Goal: Check status

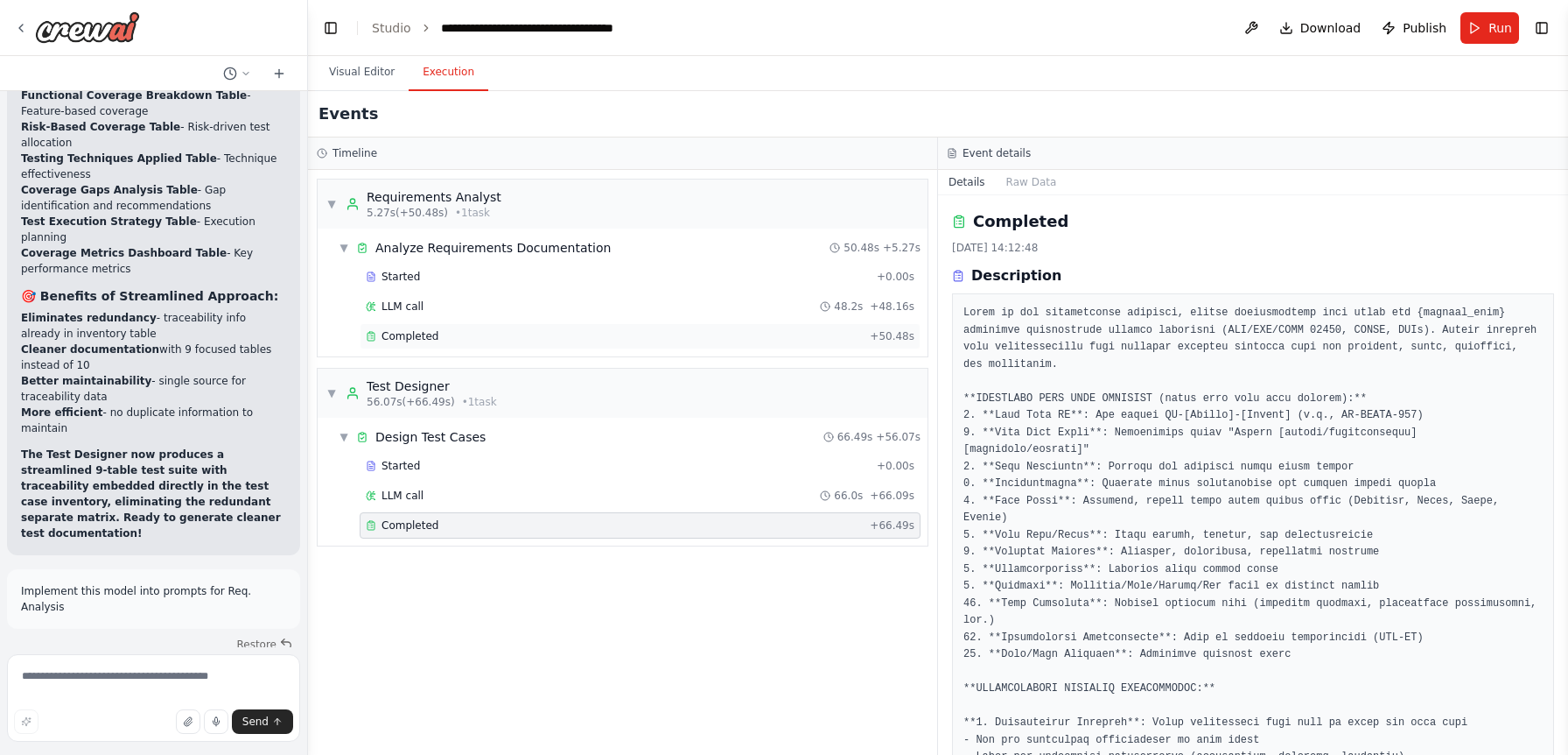
click at [535, 336] on div "Completed" at bounding box center [614, 336] width 497 height 14
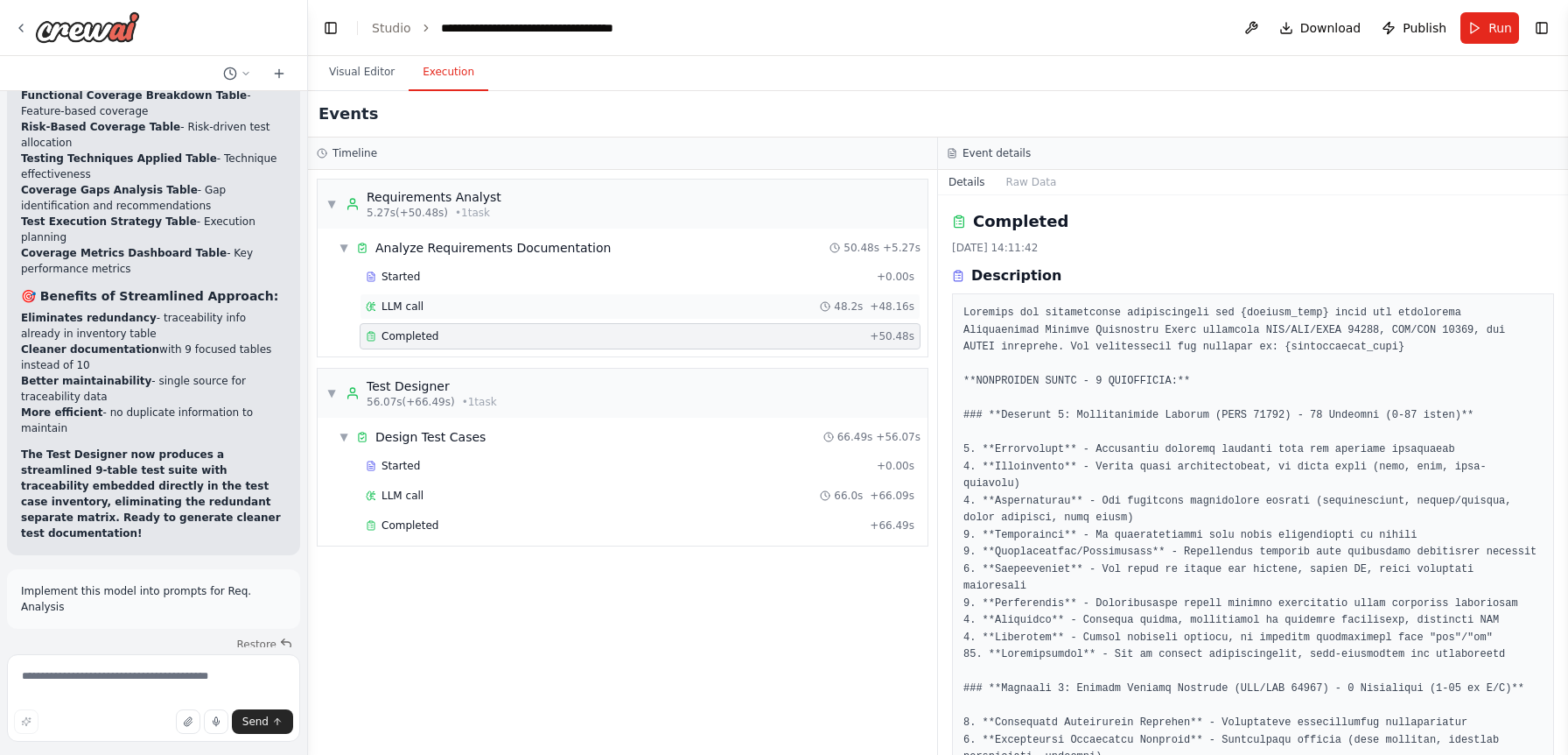
click at [627, 303] on div "LLM call 48.2s + 48.16s" at bounding box center [640, 306] width 548 height 14
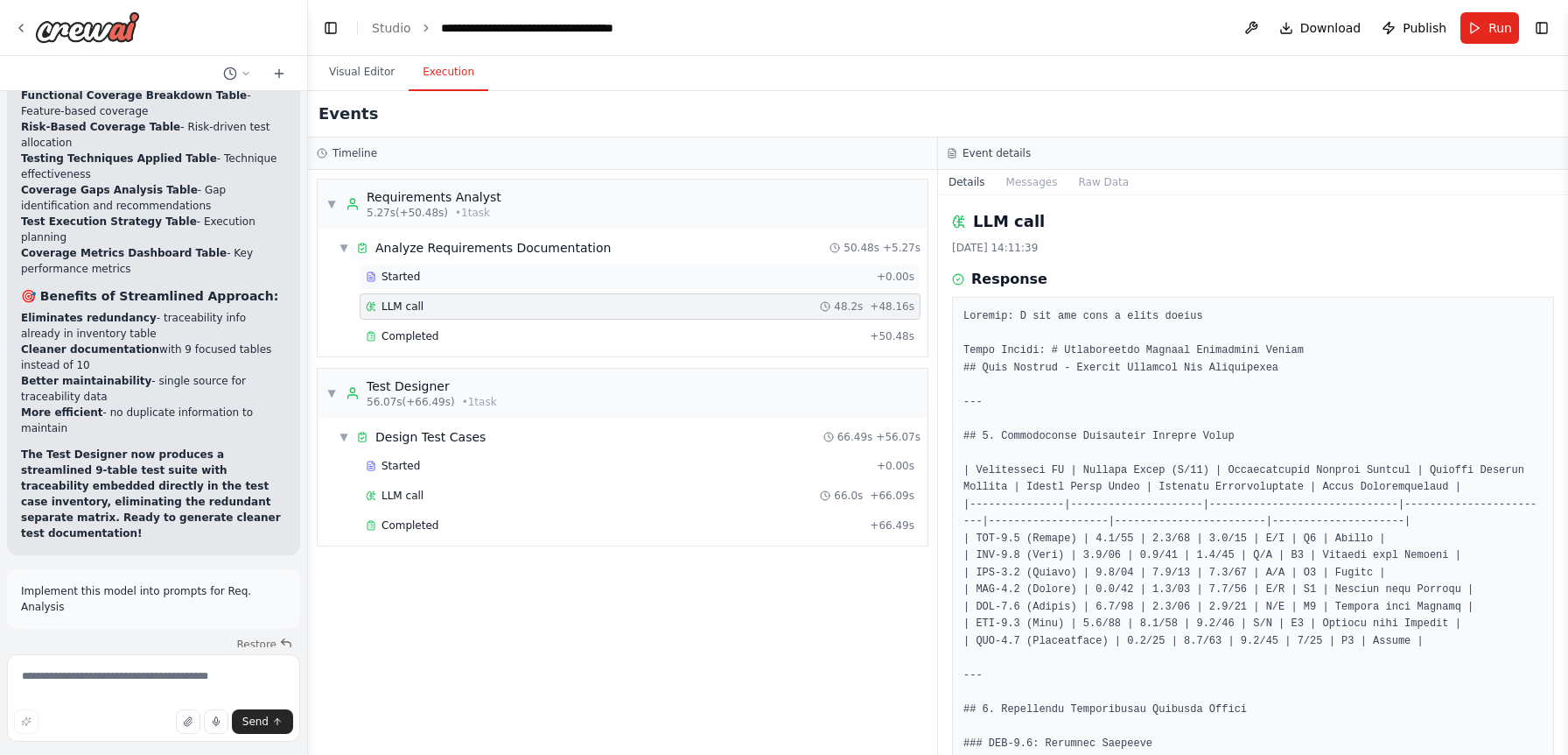
click at [657, 284] on div "Started + 0.00s" at bounding box center [640, 277] width 561 height 27
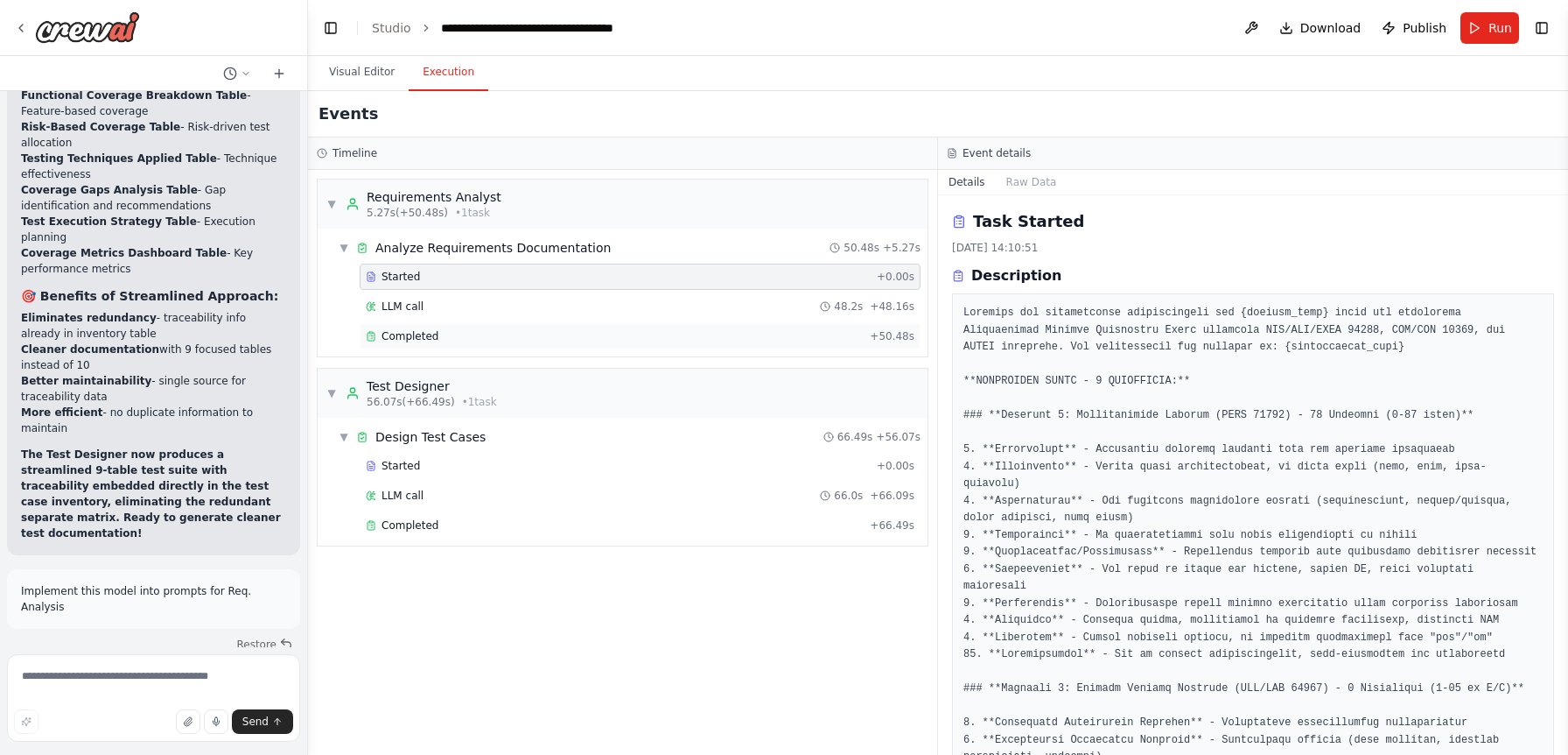
click at [626, 324] on div "Completed + 50.48s" at bounding box center [640, 337] width 561 height 27
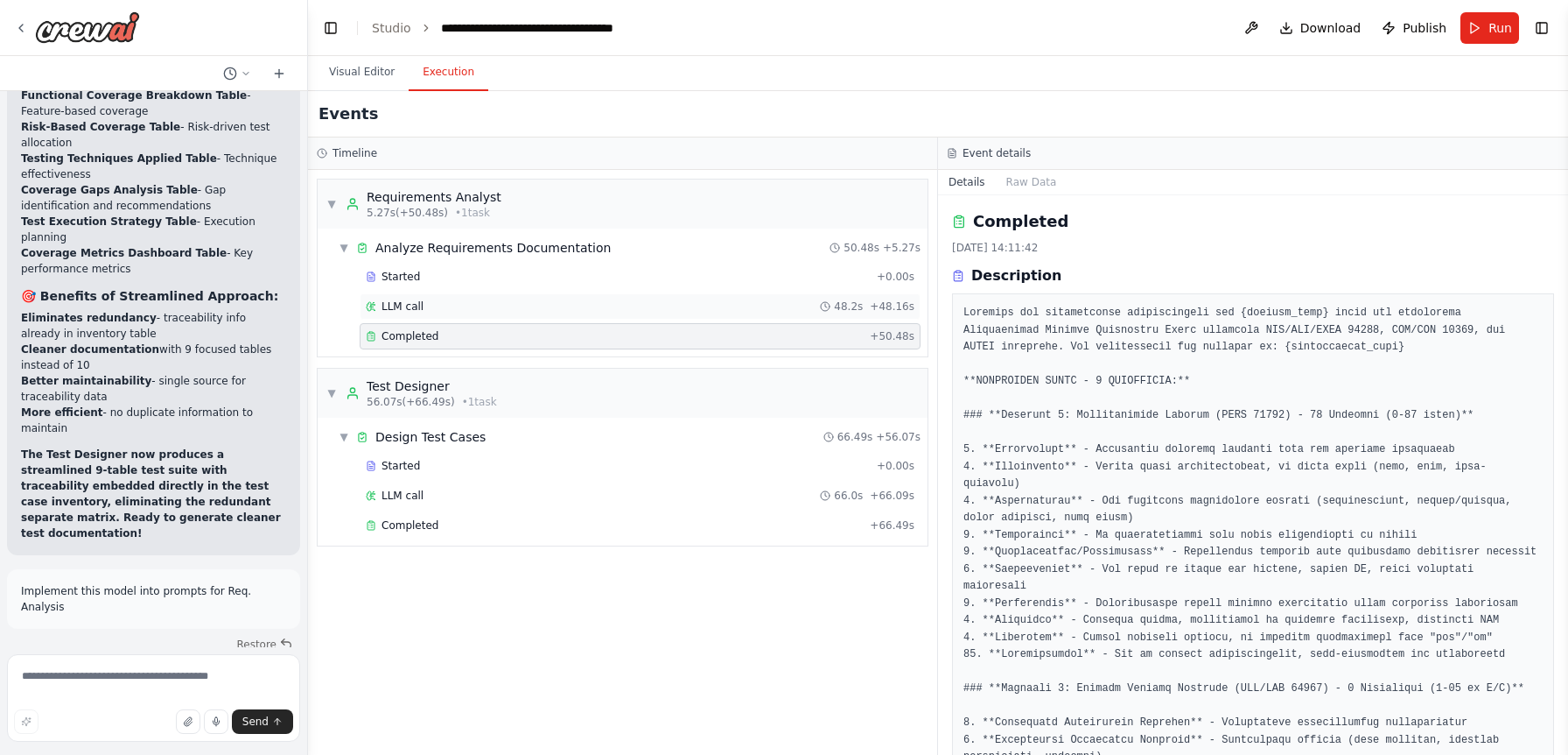
click at [623, 314] on div "LLM call 48.2s + 48.16s" at bounding box center [640, 306] width 561 height 27
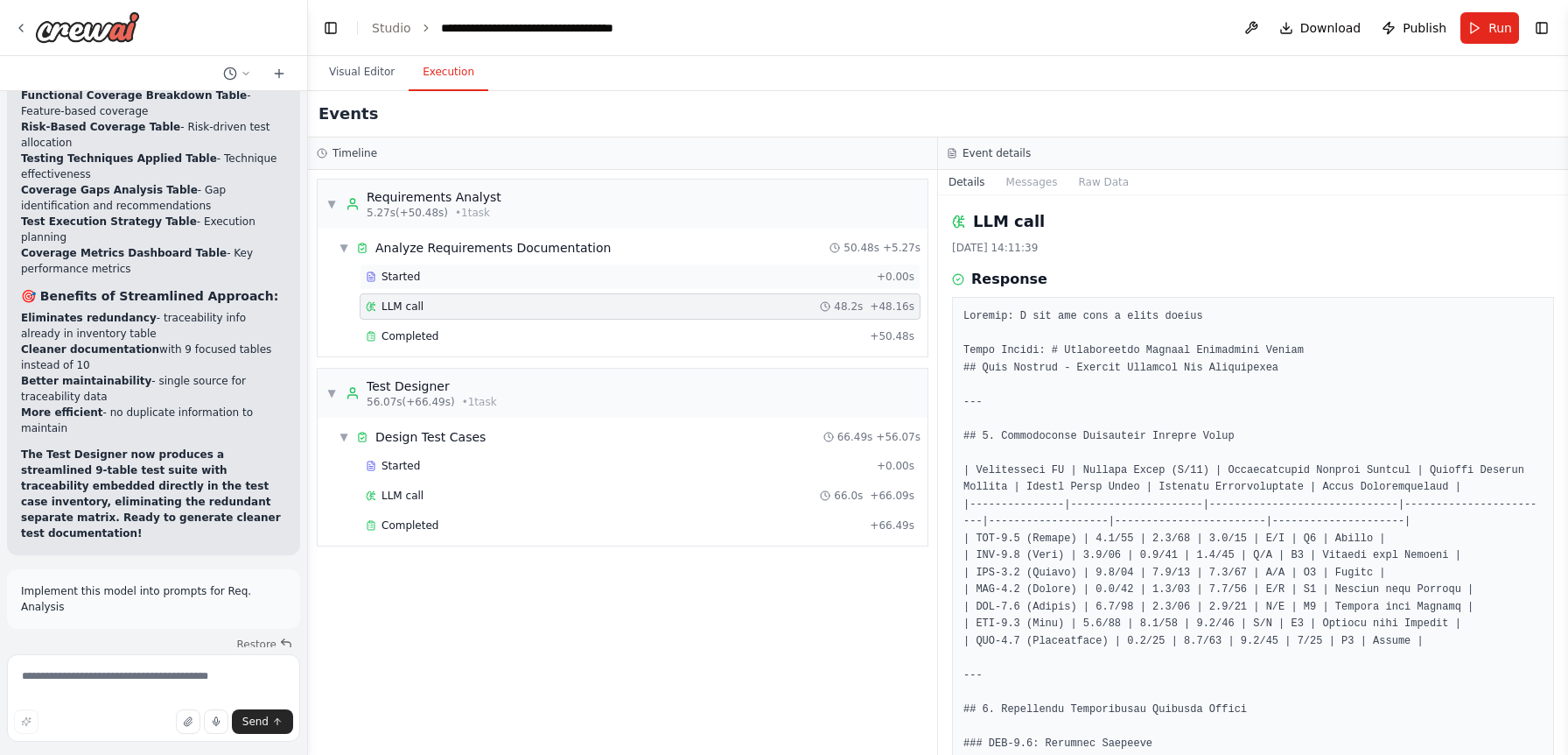
click at [639, 279] on div "Started" at bounding box center [618, 277] width 504 height 14
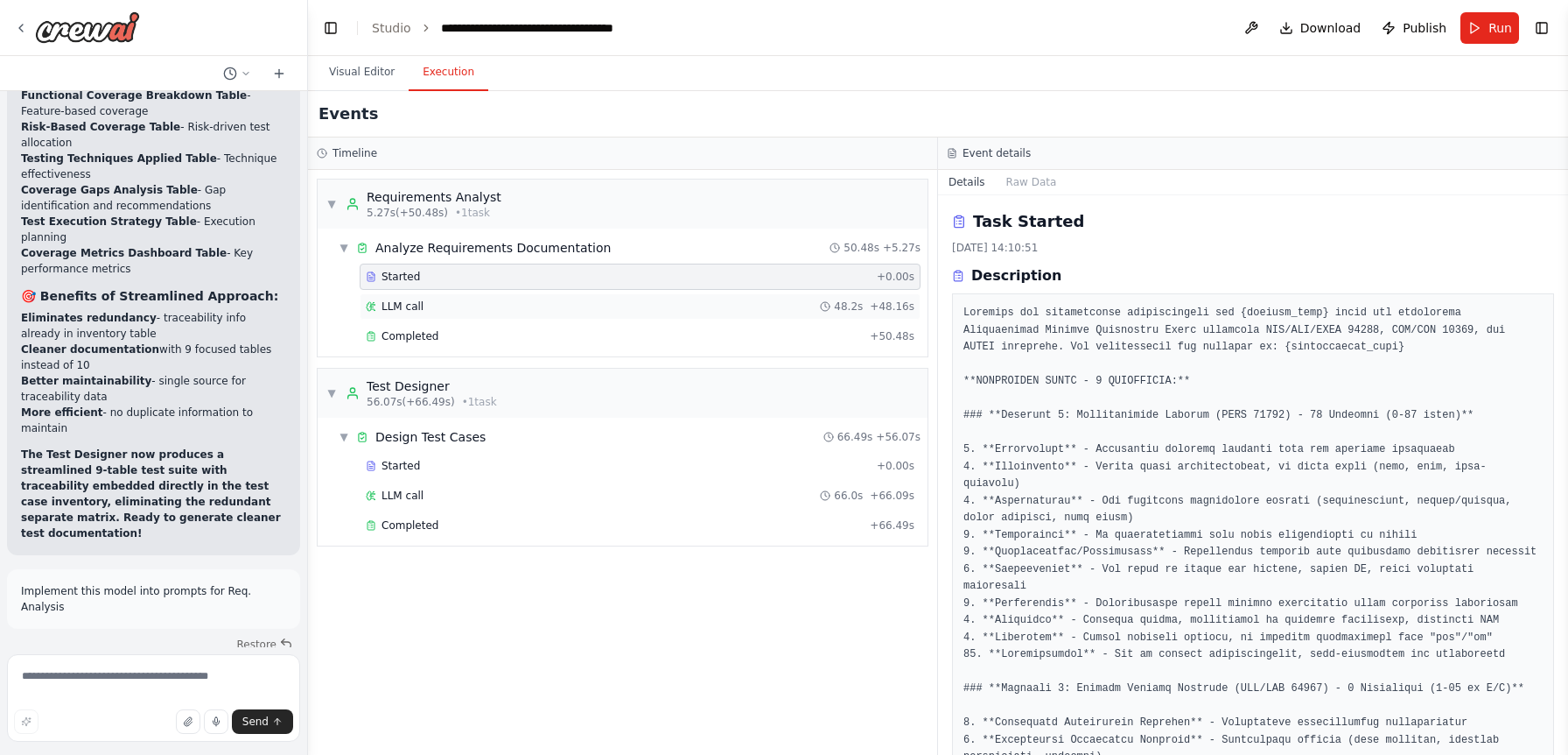
click at [624, 317] on div "LLM call 48.2s + 48.16s" at bounding box center [640, 306] width 561 height 27
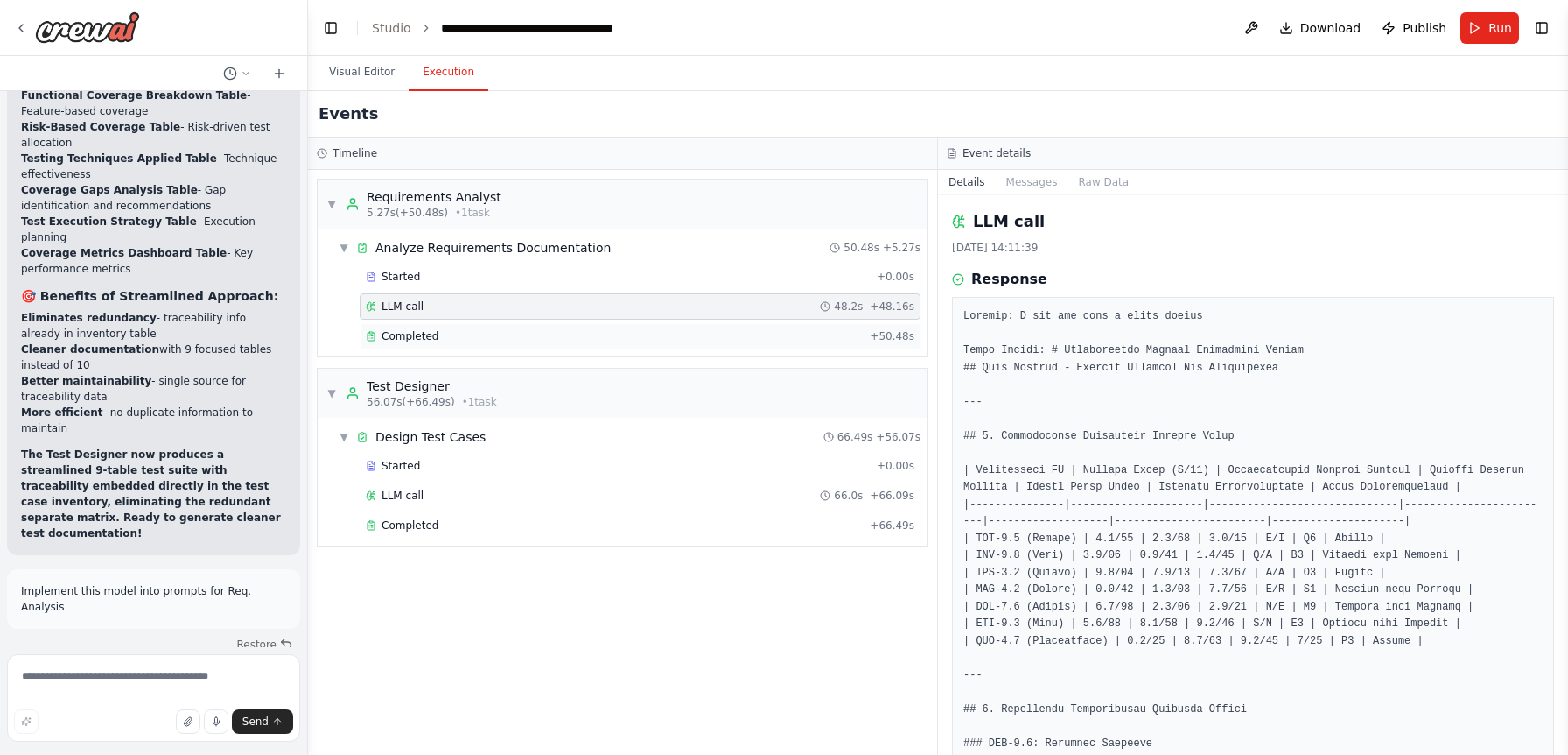
click at [624, 331] on div "Completed" at bounding box center [614, 336] width 497 height 14
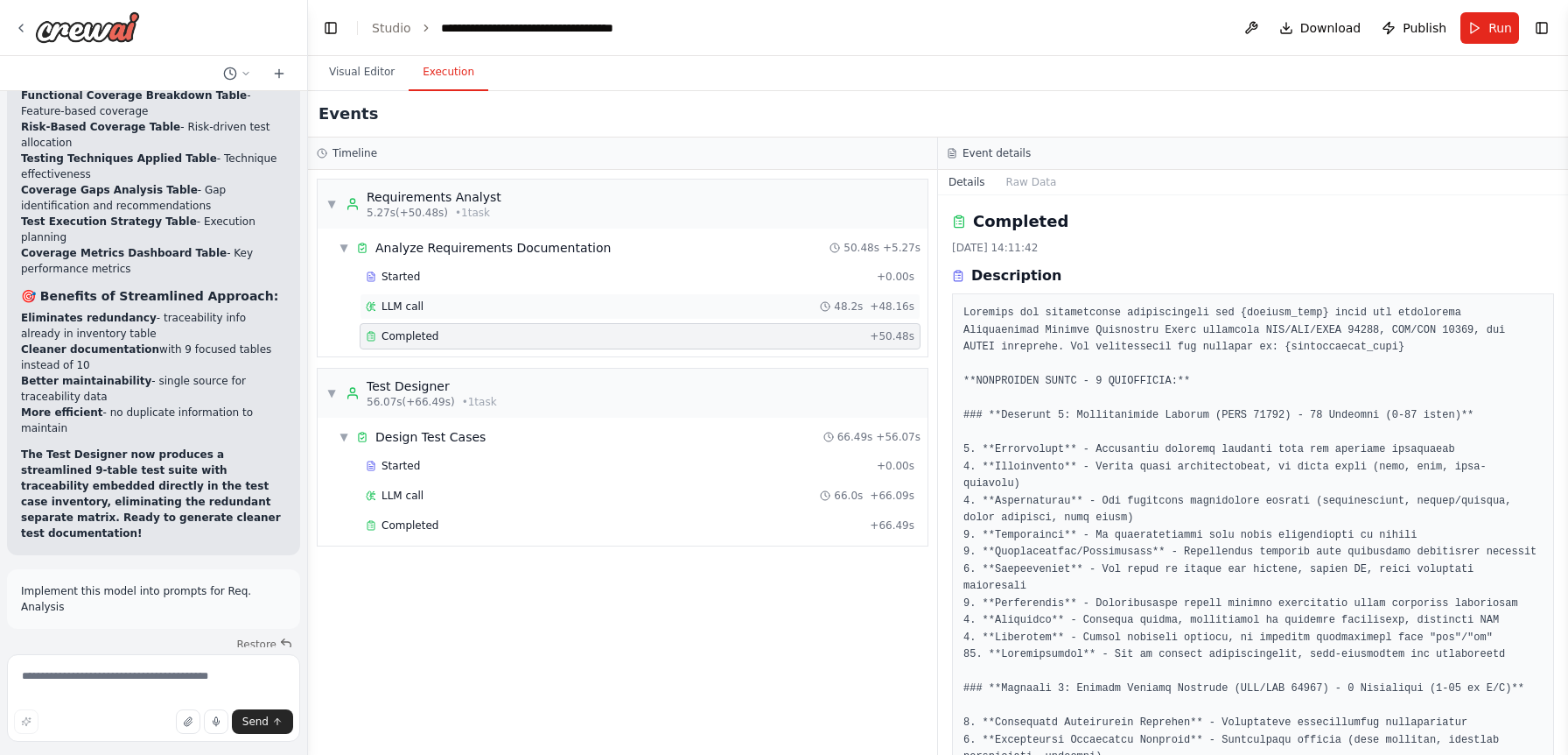
click at [620, 306] on div "LLM call 48.2s + 48.16s" at bounding box center [640, 306] width 548 height 14
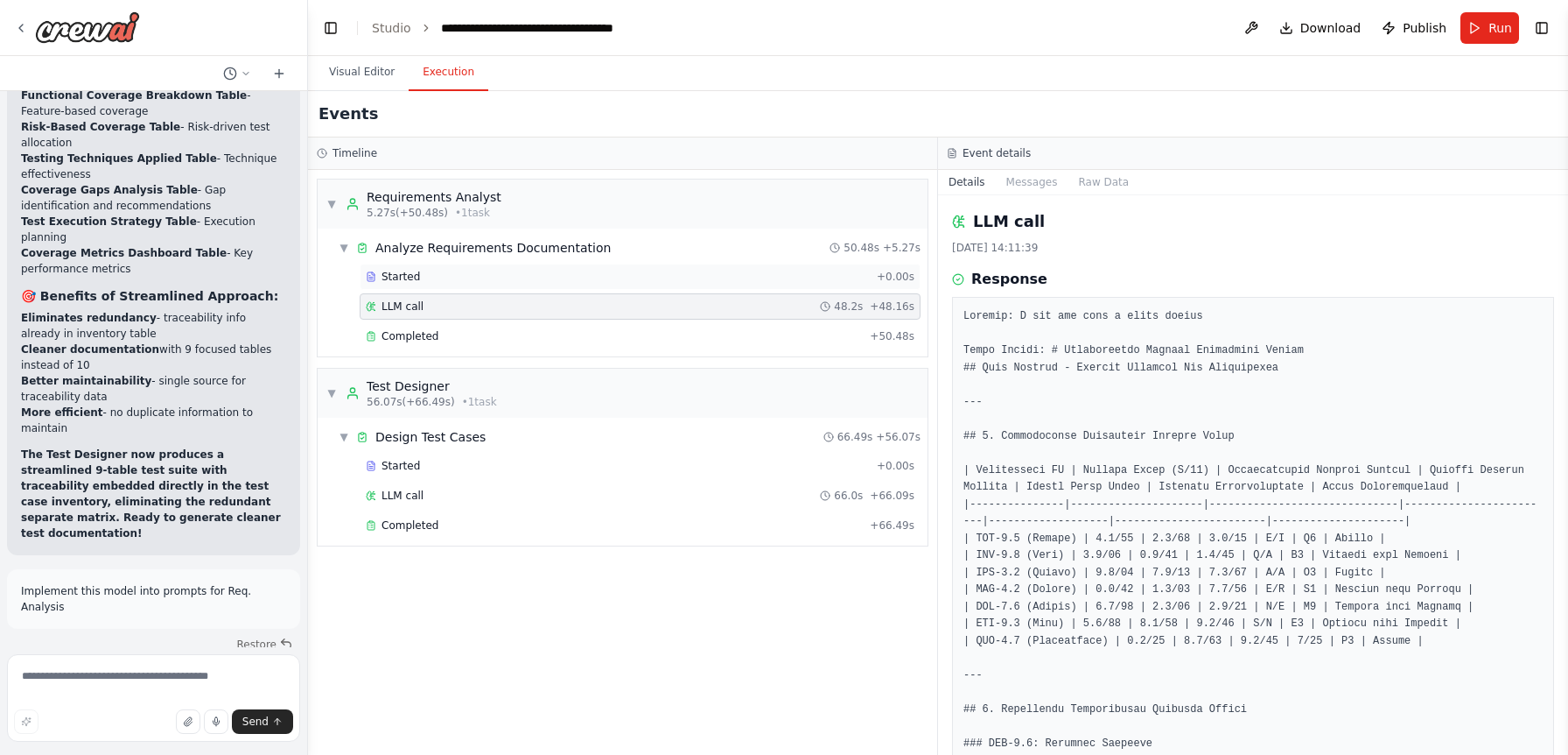
click at [627, 277] on div "Started" at bounding box center [618, 277] width 504 height 14
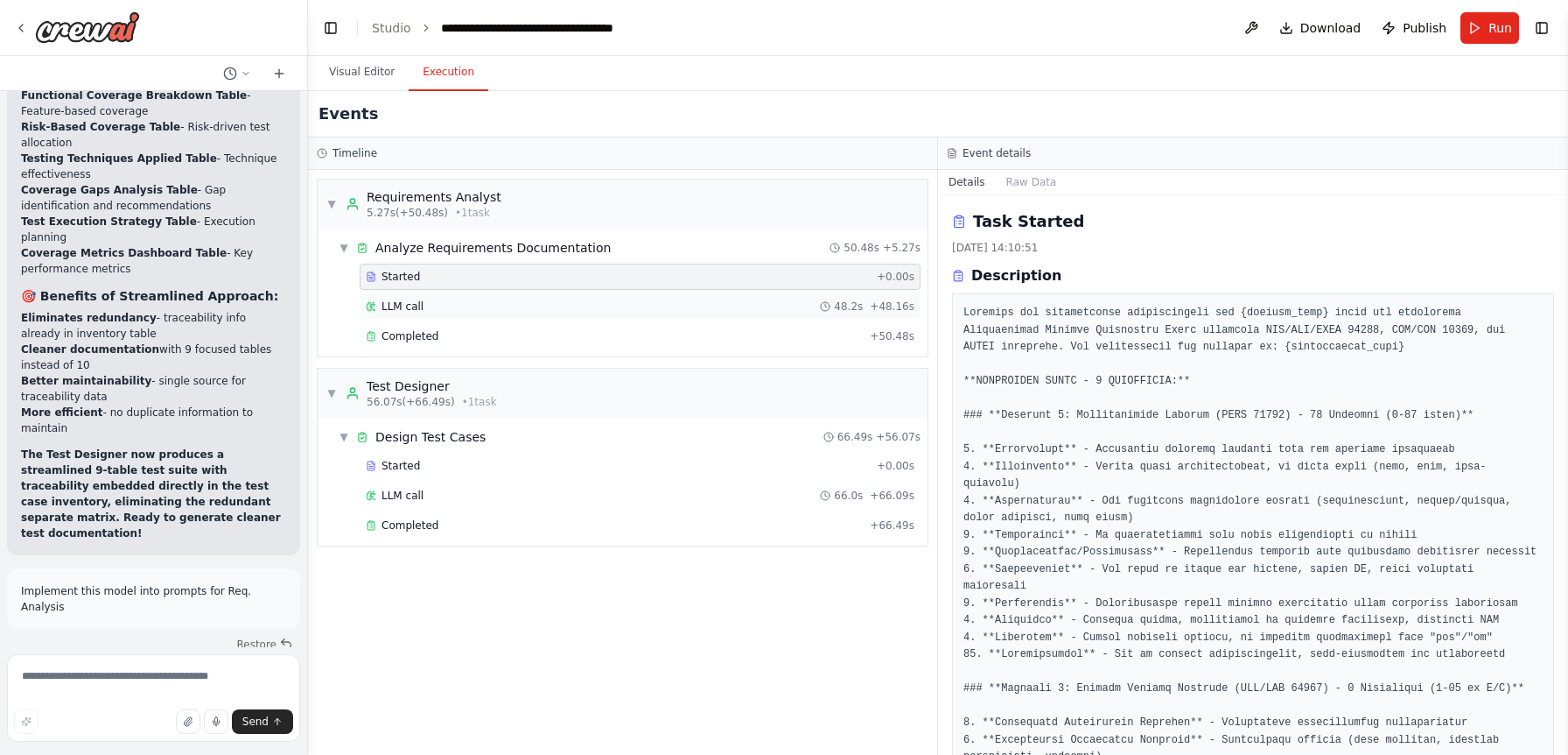
click at [601, 315] on div "LLM call 48.2s + 48.16s" at bounding box center [640, 306] width 561 height 27
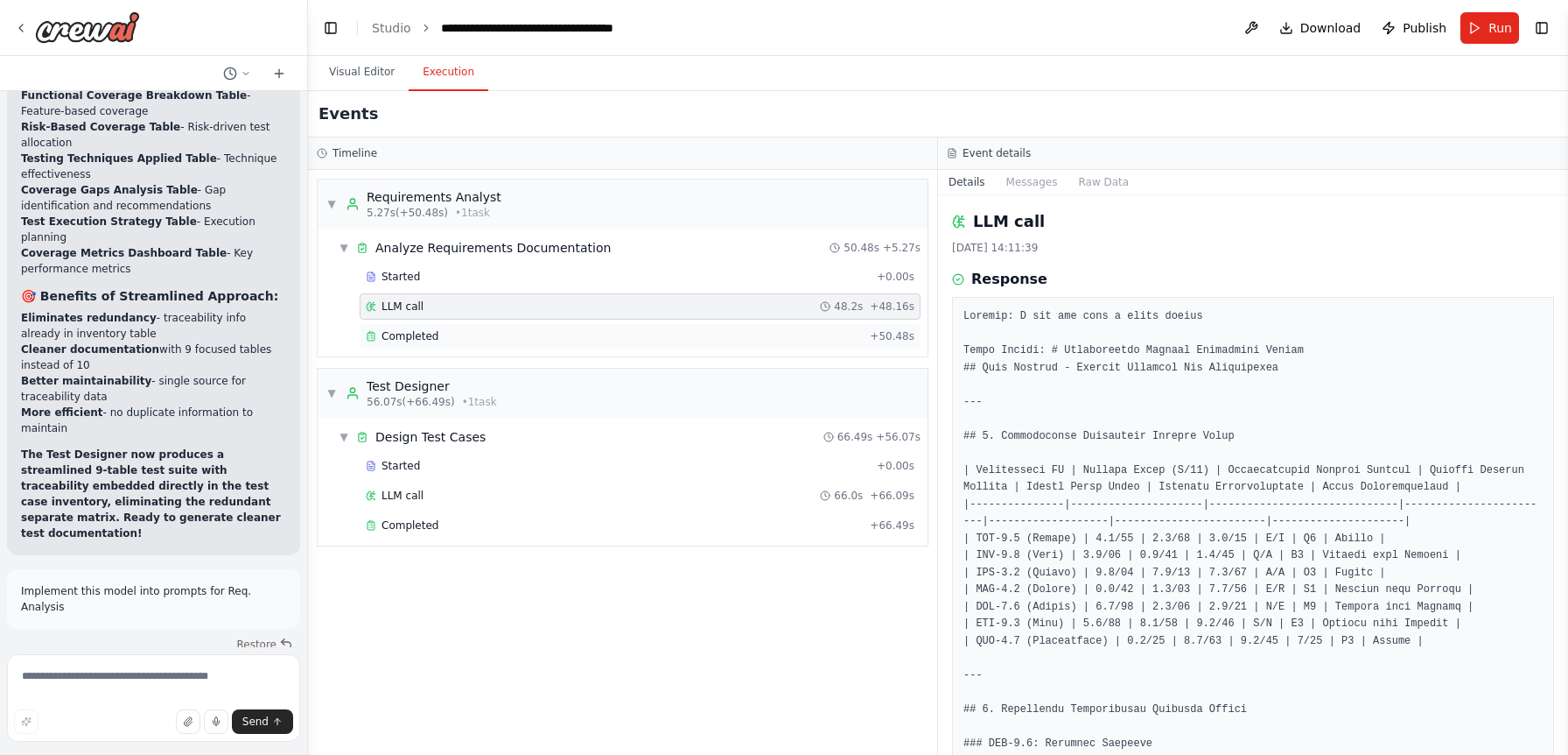
click at [597, 332] on div "Completed" at bounding box center [614, 336] width 497 height 14
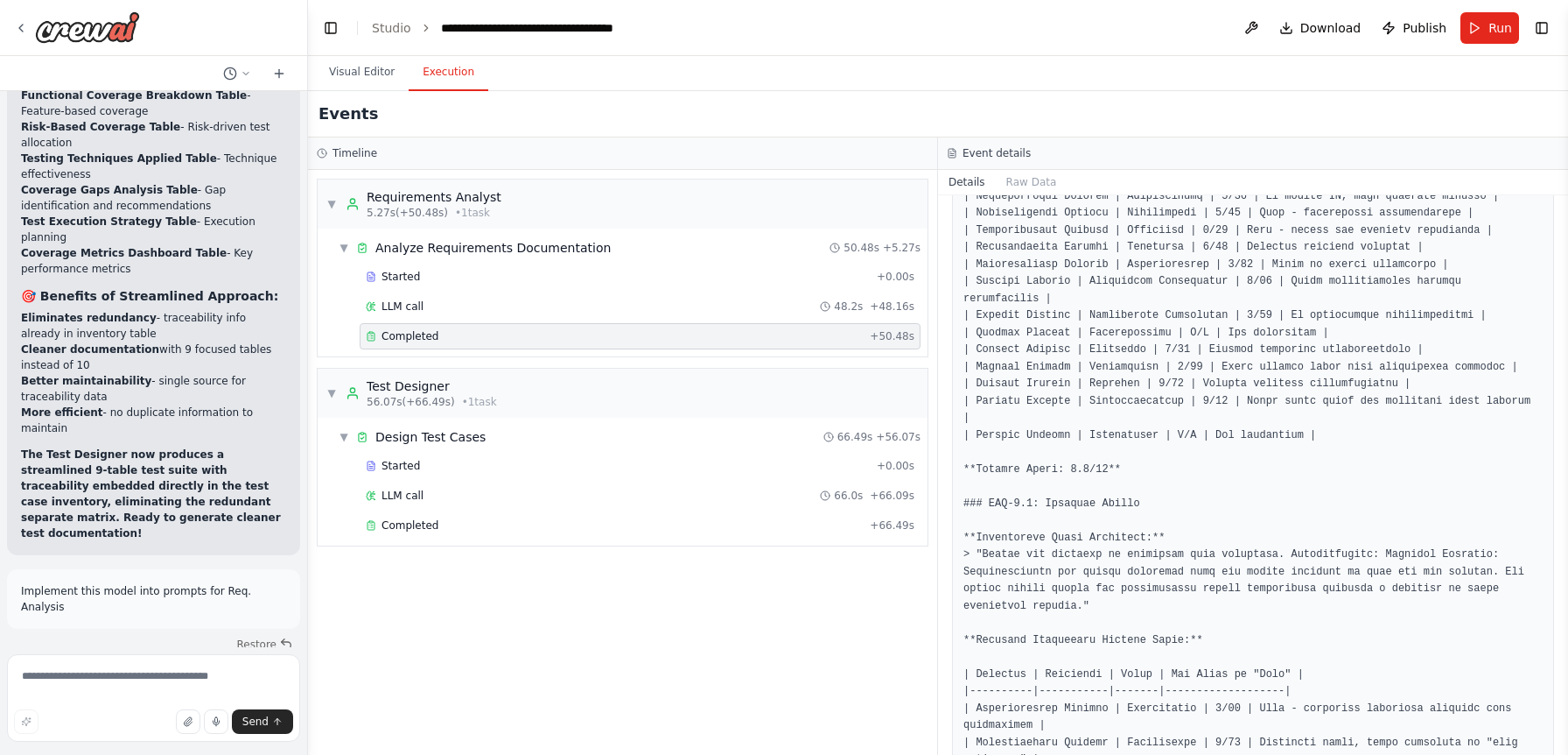
click at [846, 538] on div "Started + 0.00s LLM call 66.0s + 66.09s Completed + 66.49s" at bounding box center [629, 497] width 596 height 89
click at [852, 526] on div "Completed" at bounding box center [614, 525] width 497 height 14
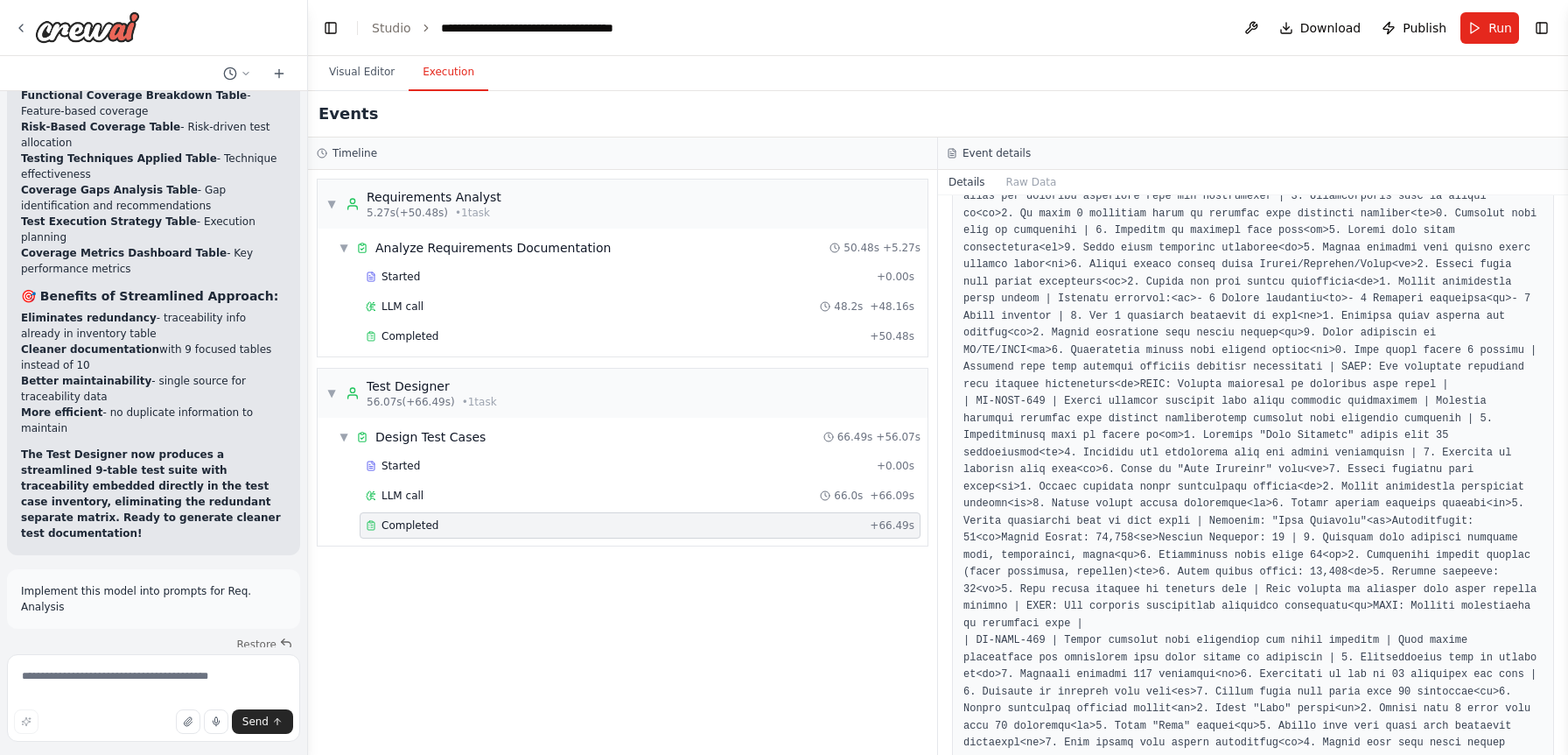
scroll to position [4485, 0]
